Goal: Check status: Check status

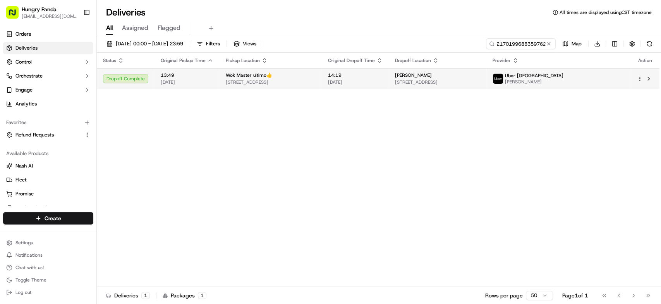
click at [480, 81] on span "[STREET_ADDRESS]" at bounding box center [437, 82] width 85 height 6
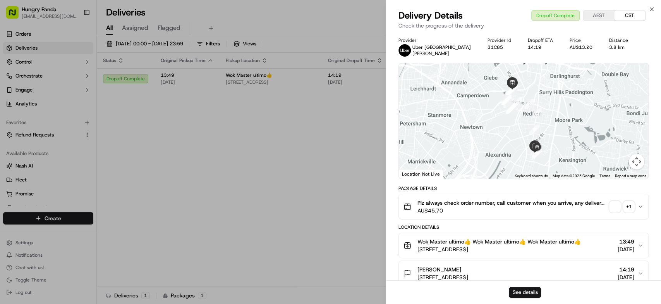
click at [630, 204] on div "+ 1" at bounding box center [628, 206] width 11 height 11
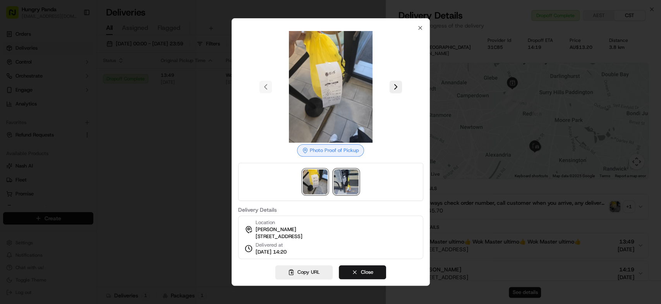
click at [345, 178] on img at bounding box center [346, 181] width 25 height 25
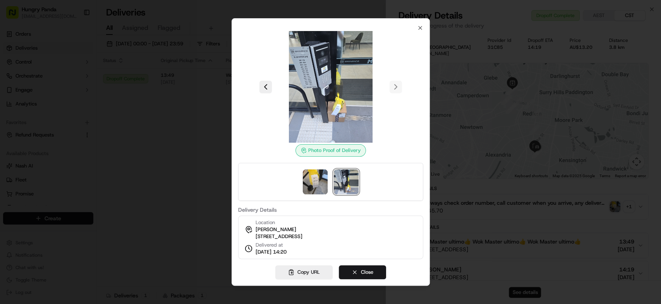
click at [152, 150] on div at bounding box center [330, 152] width 661 height 304
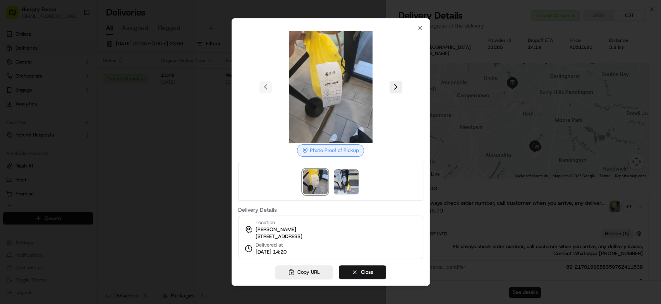
drag, startPoint x: 184, startPoint y: 136, endPoint x: 404, endPoint y: 111, distance: 221.0
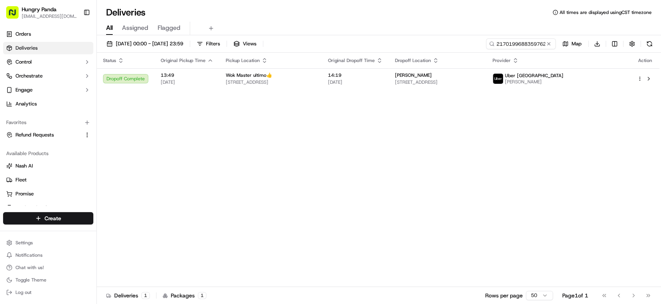
click at [551, 43] on button at bounding box center [549, 44] width 8 height 8
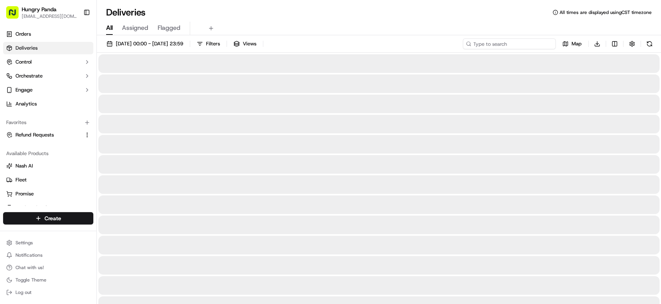
paste input "2170199688359762411538"
click at [537, 41] on input at bounding box center [509, 43] width 93 height 11
type input "2170199688359762411538"
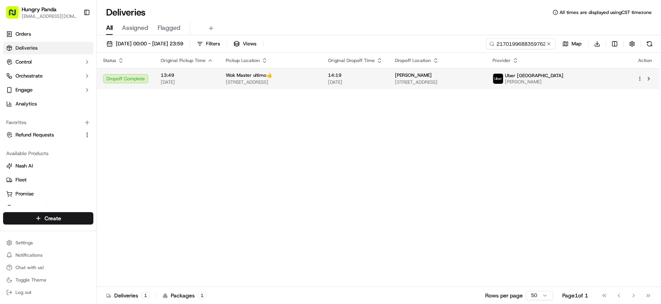
click at [480, 84] on span "[STREET_ADDRESS]" at bounding box center [437, 82] width 85 height 6
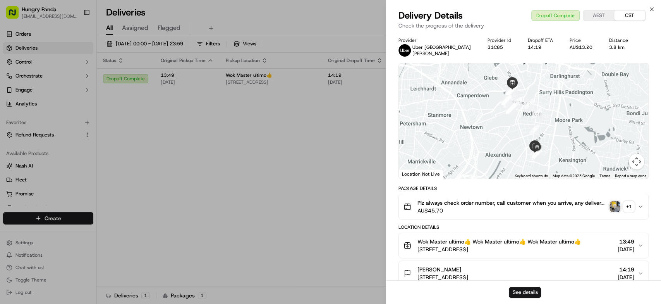
click at [632, 205] on div "+ 1" at bounding box center [628, 206] width 11 height 11
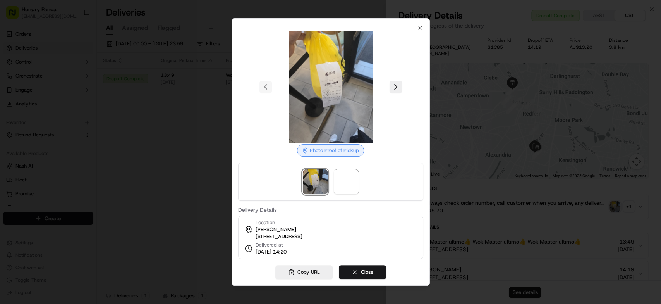
click at [313, 176] on img at bounding box center [315, 181] width 25 height 25
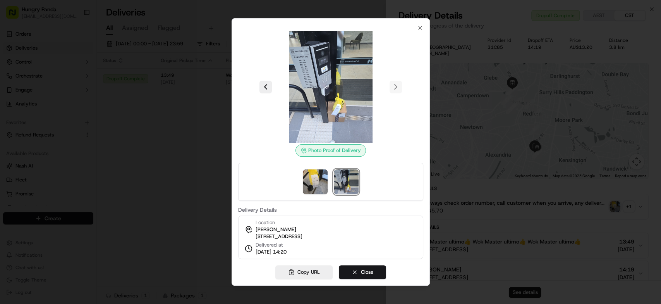
click at [143, 144] on div at bounding box center [330, 152] width 661 height 304
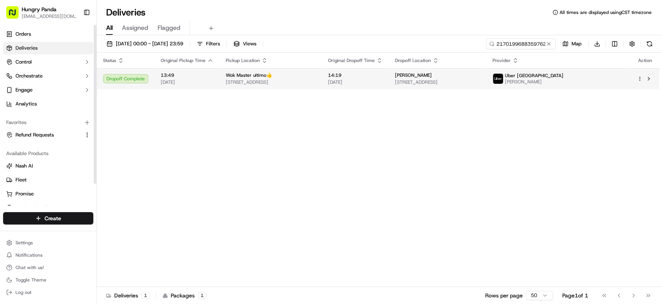
click at [503, 83] on img at bounding box center [498, 79] width 10 height 10
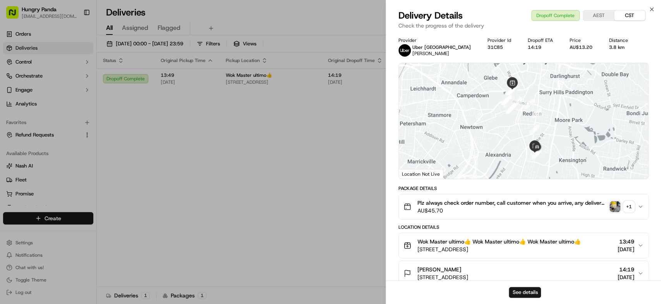
click at [628, 205] on div "+ 1" at bounding box center [628, 206] width 11 height 11
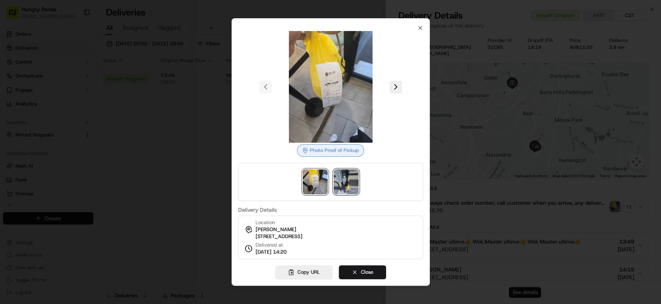
click at [335, 173] on img at bounding box center [346, 181] width 25 height 25
